Goal: Task Accomplishment & Management: Complete application form

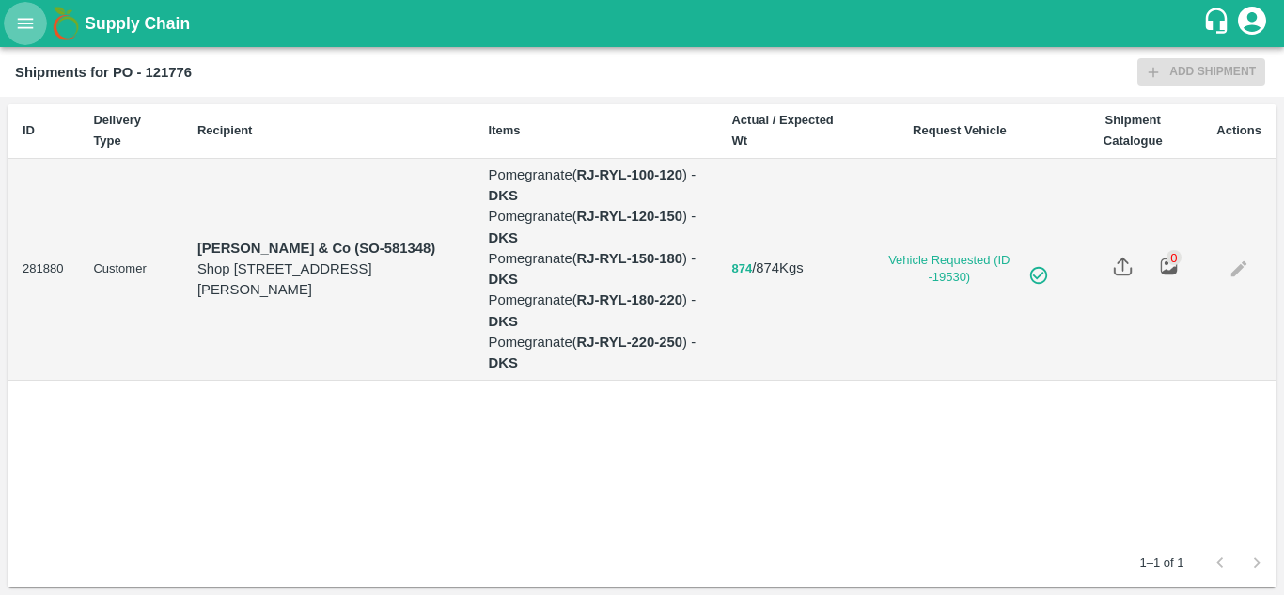
click at [31, 28] on icon "open drawer" at bounding box center [26, 23] width 16 height 10
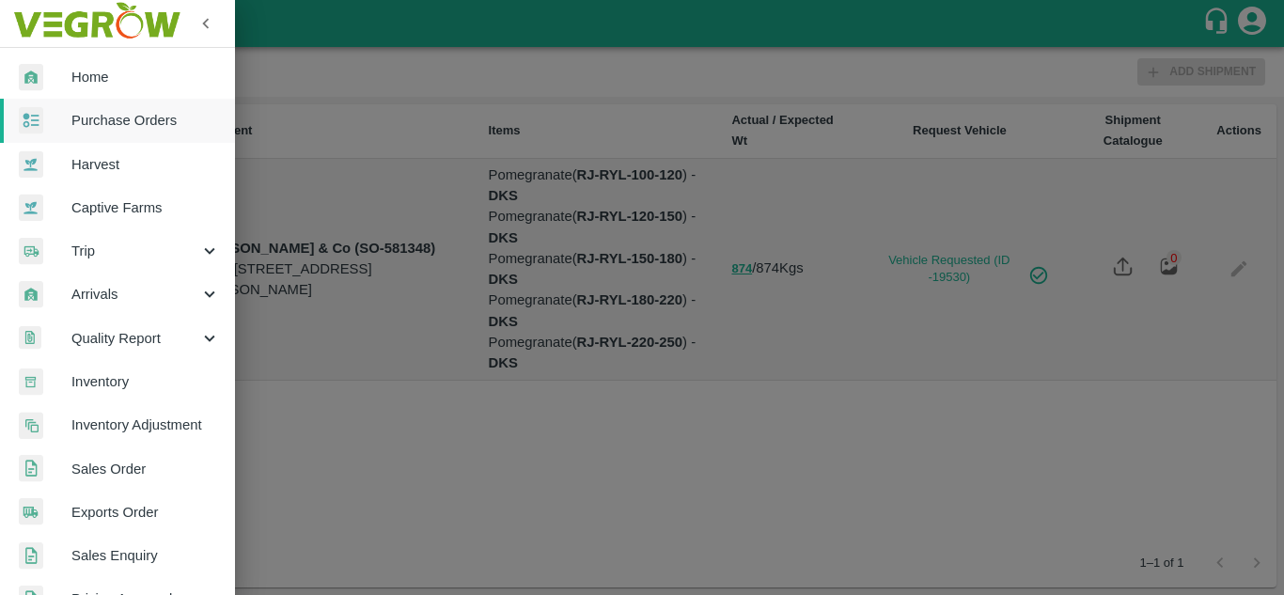
click at [95, 117] on span "Purchase Orders" at bounding box center [145, 120] width 149 height 21
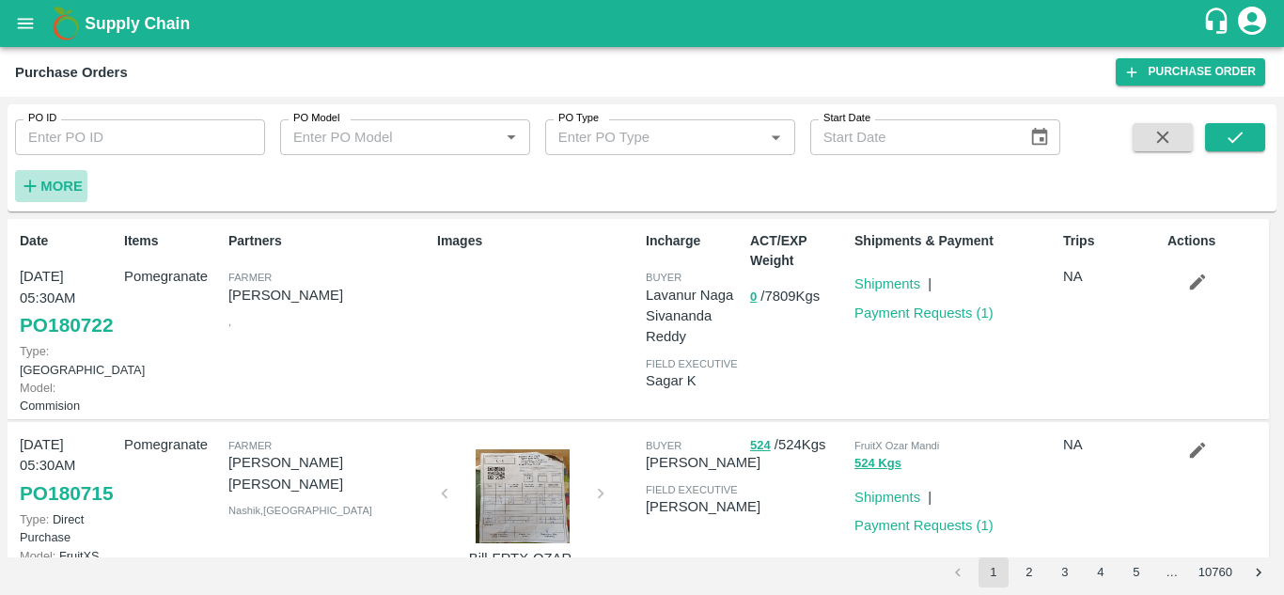
click at [55, 196] on h6 "More" at bounding box center [61, 186] width 42 height 24
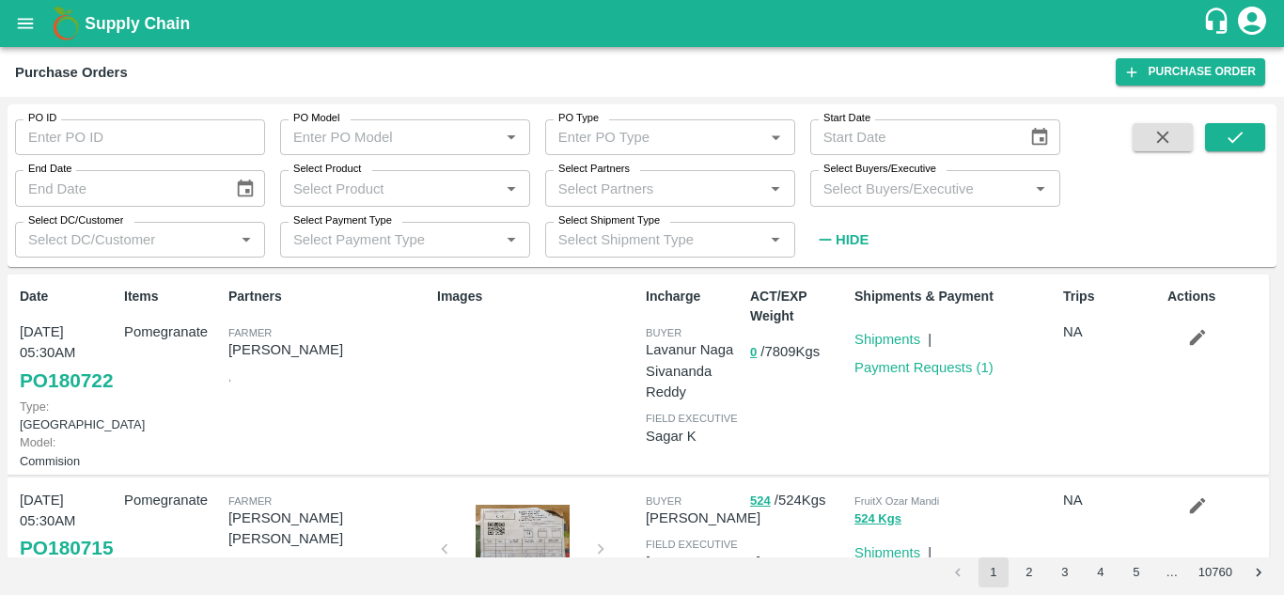
click at [831, 197] on input "Select Buyers/Executive" at bounding box center [920, 188] width 208 height 24
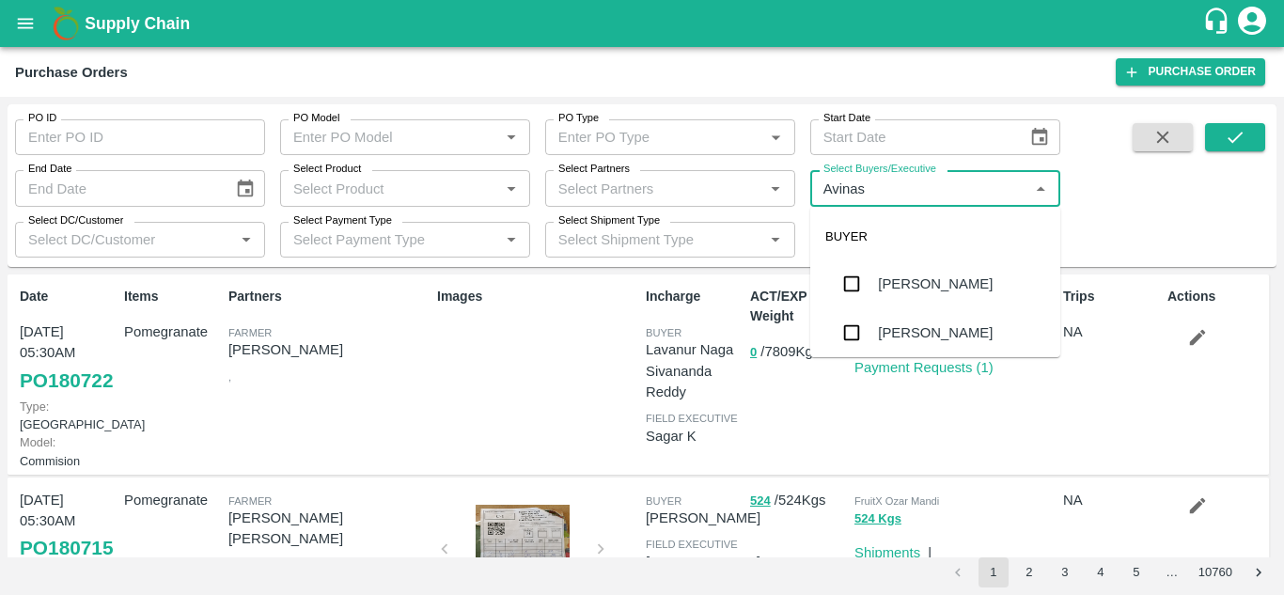
type input "Avinash"
click at [842, 334] on input "checkbox" at bounding box center [852, 333] width 38 height 38
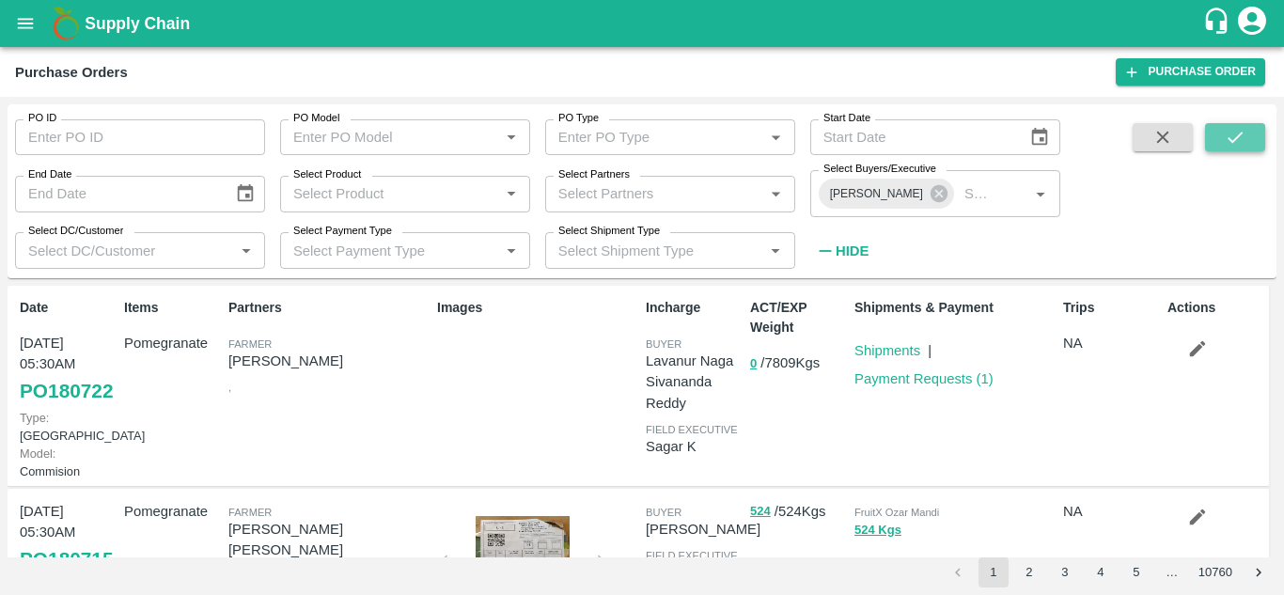
click at [1219, 134] on button "submit" at bounding box center [1235, 137] width 60 height 28
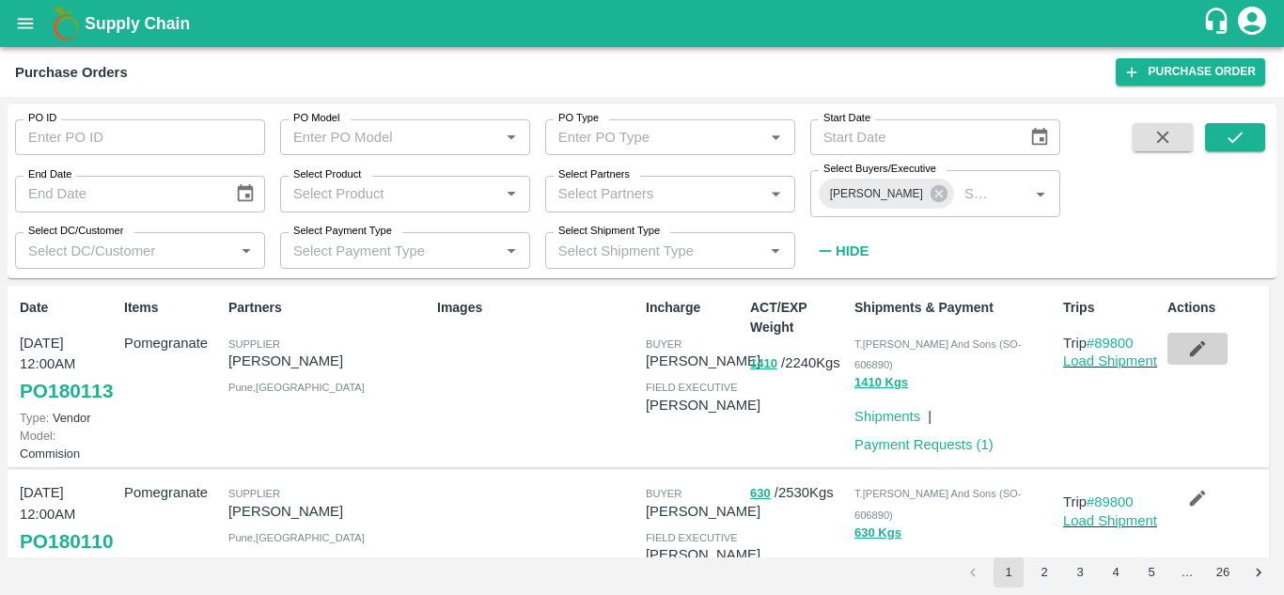
click at [1190, 352] on icon "button" at bounding box center [1198, 349] width 16 height 16
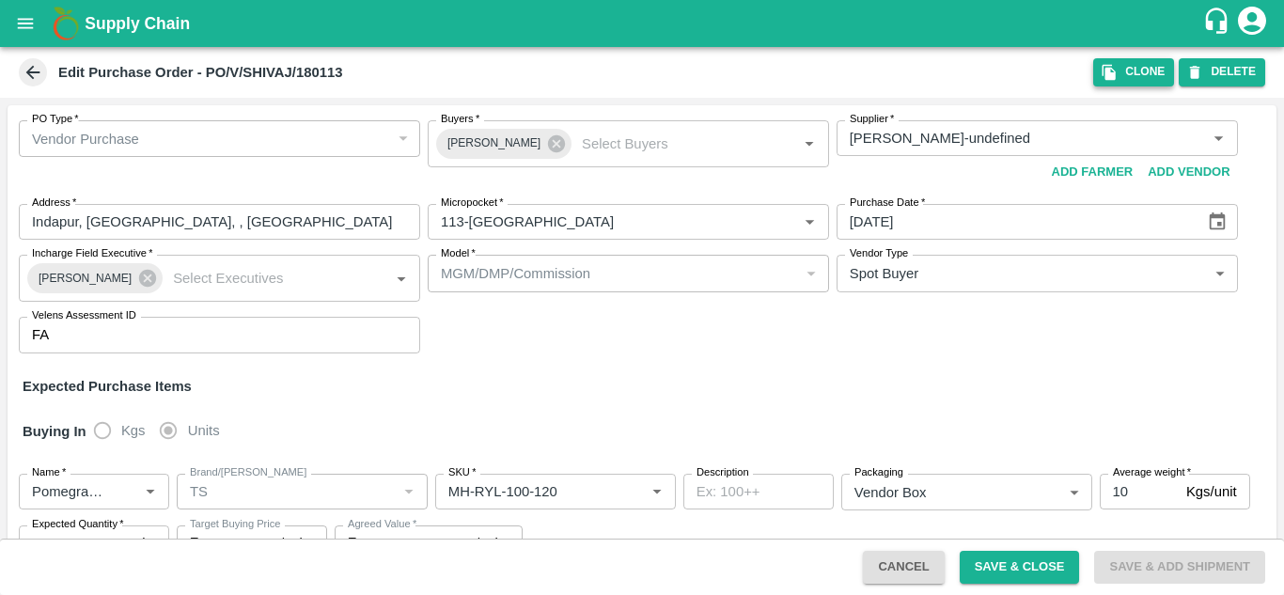
click at [1144, 76] on button "Clone" at bounding box center [1133, 71] width 81 height 27
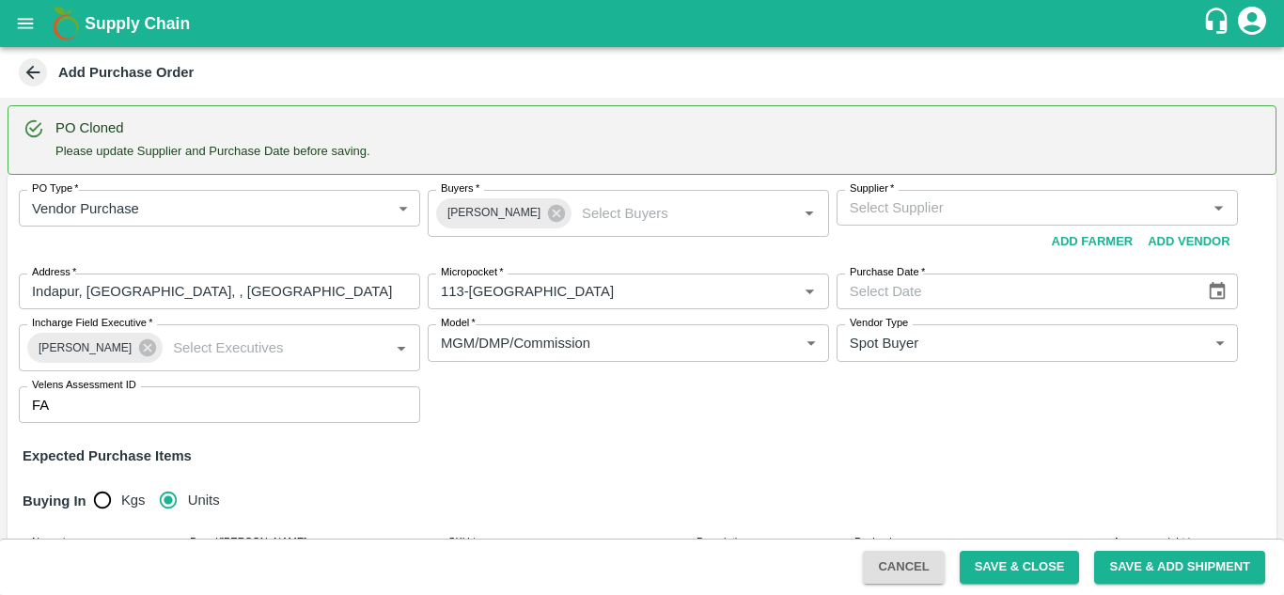
click at [883, 203] on input "Supplier   *" at bounding box center [1021, 208] width 359 height 24
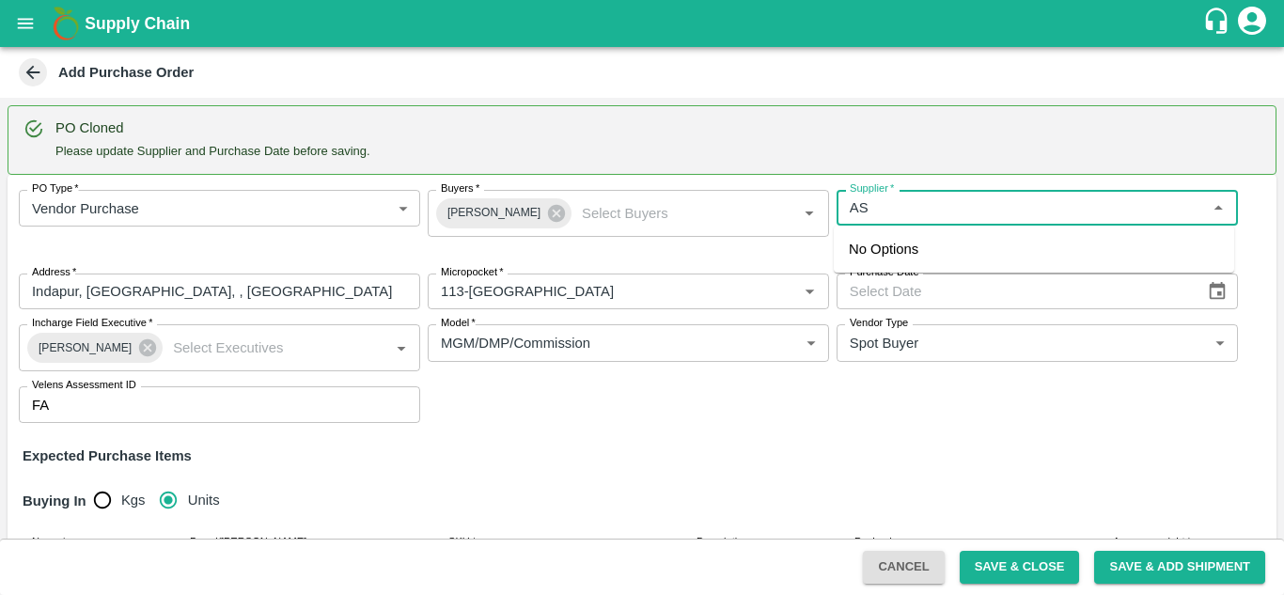
type input "A"
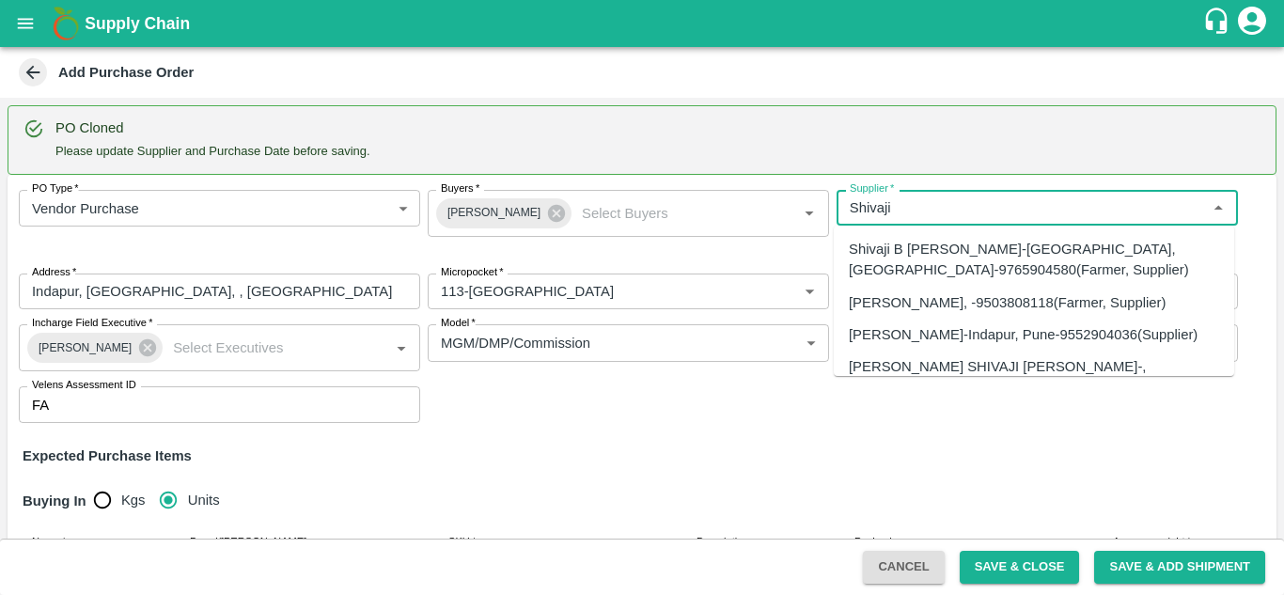
click at [912, 345] on div "[PERSON_NAME]-Indapur, Pune-9552904036(Supplier)" at bounding box center [1023, 334] width 349 height 21
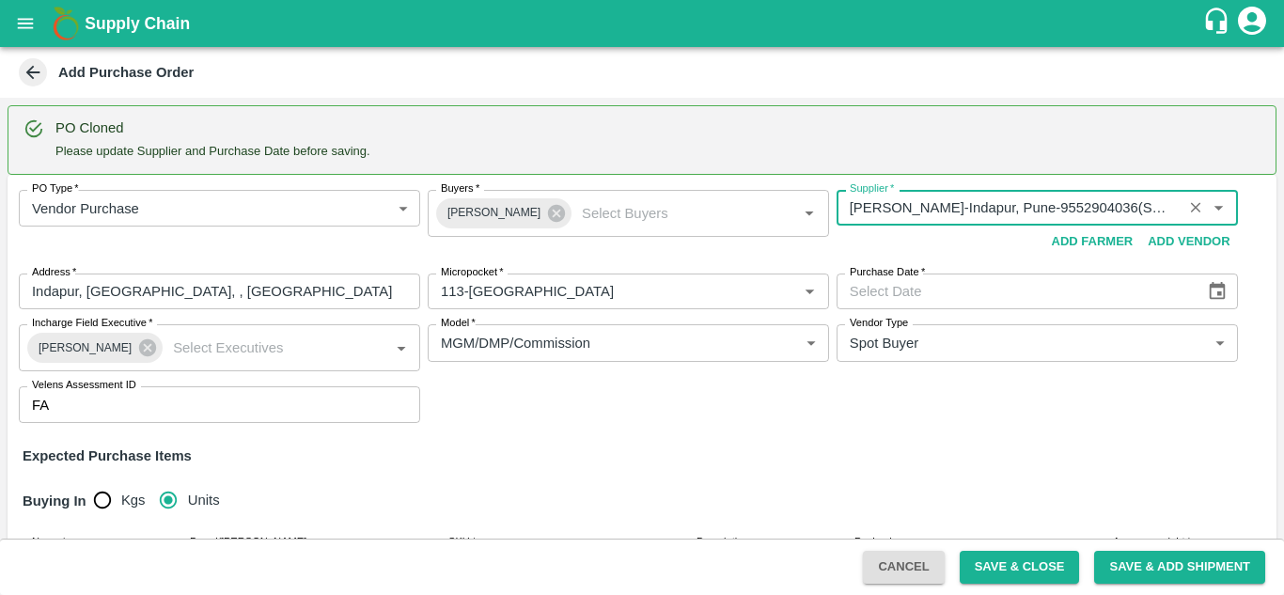
type input "[PERSON_NAME]-Indapur, Pune-9552904036(Supplier)"
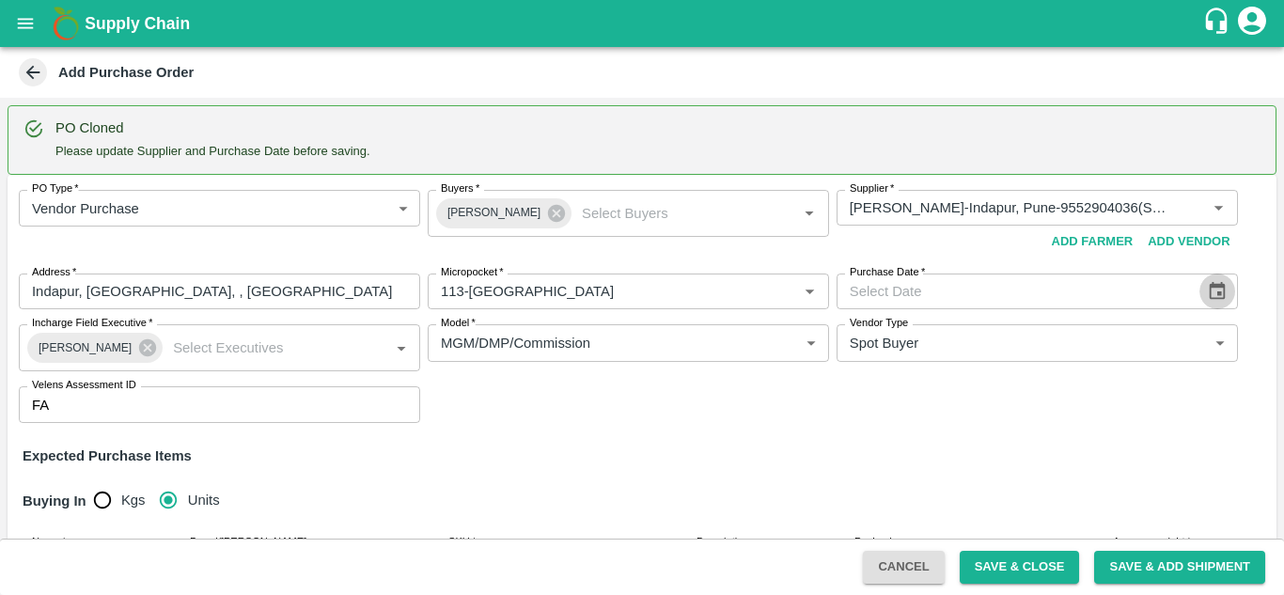
click at [1220, 300] on icon "Choose date" at bounding box center [1217, 291] width 21 height 21
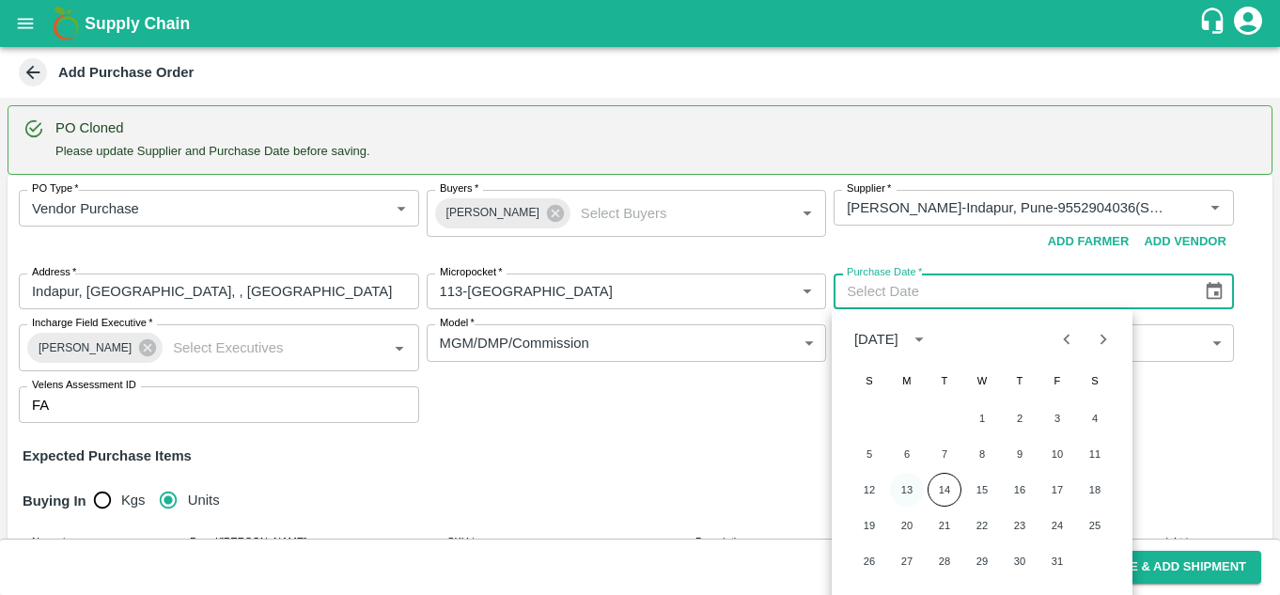
click at [906, 497] on button "13" at bounding box center [907, 490] width 34 height 34
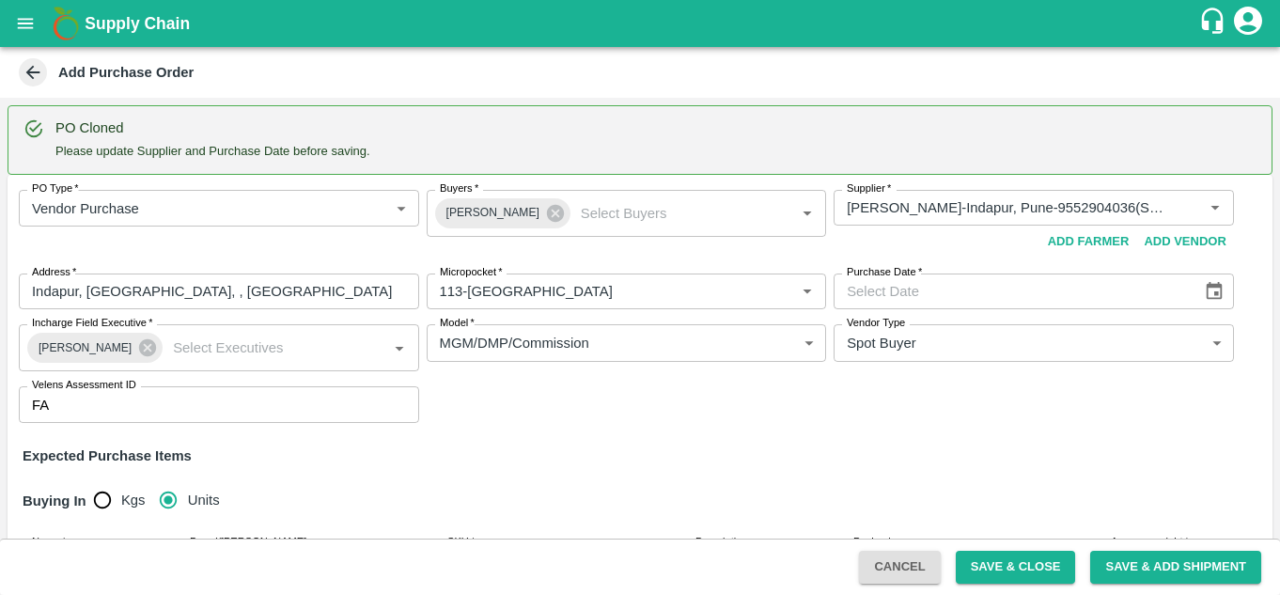
type input "[DATE]"
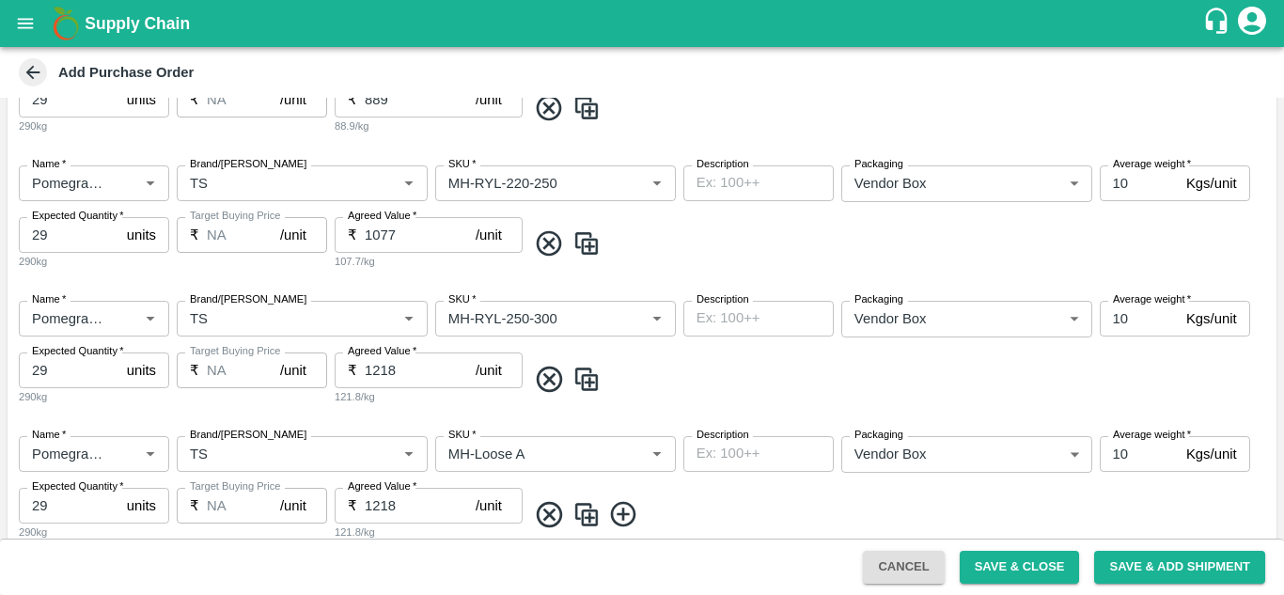
scroll to position [1133, 0]
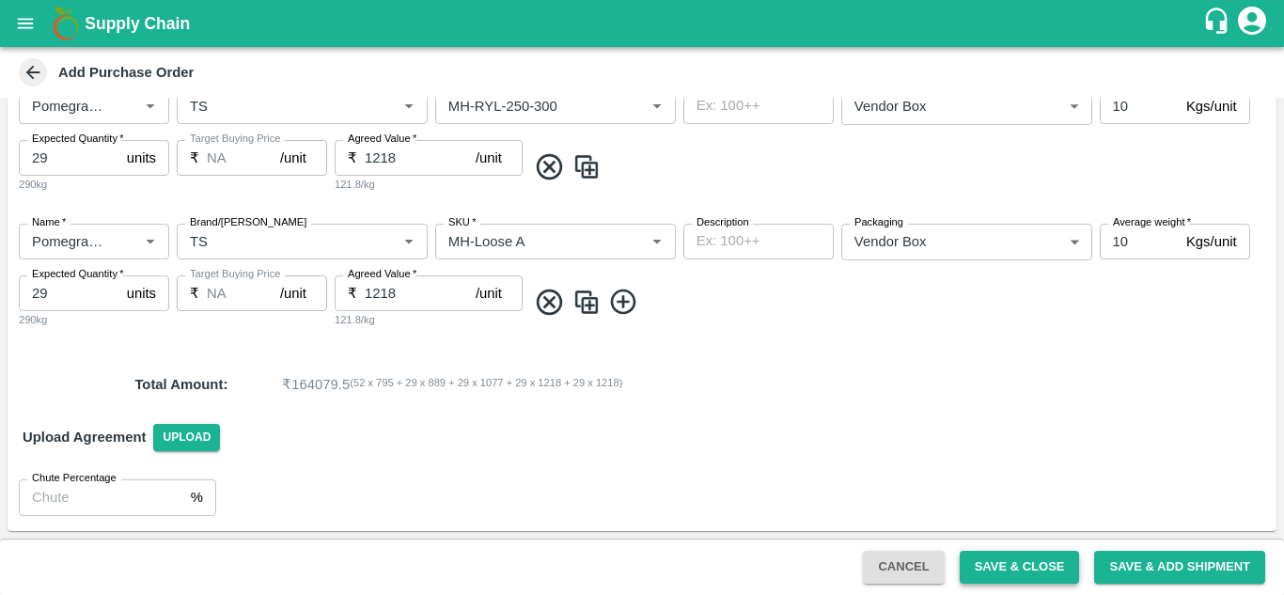
click at [1032, 574] on button "Save & Close" at bounding box center [1020, 567] width 120 height 33
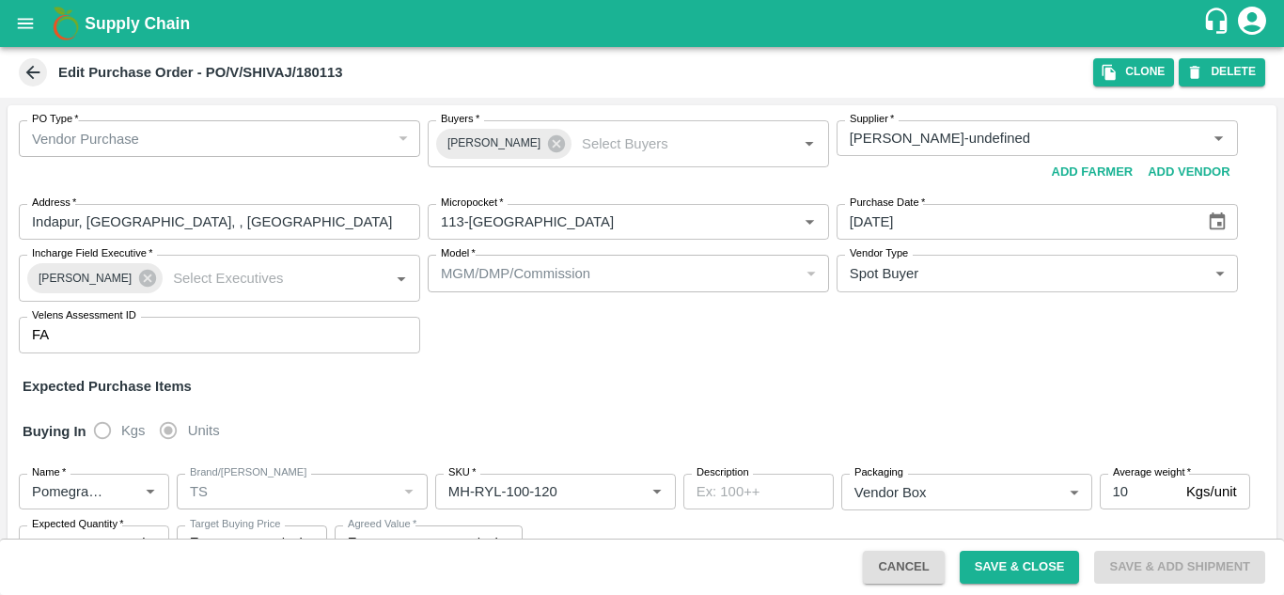
click at [31, 64] on icon at bounding box center [33, 72] width 21 height 21
